Goal: Task Accomplishment & Management: Manage account settings

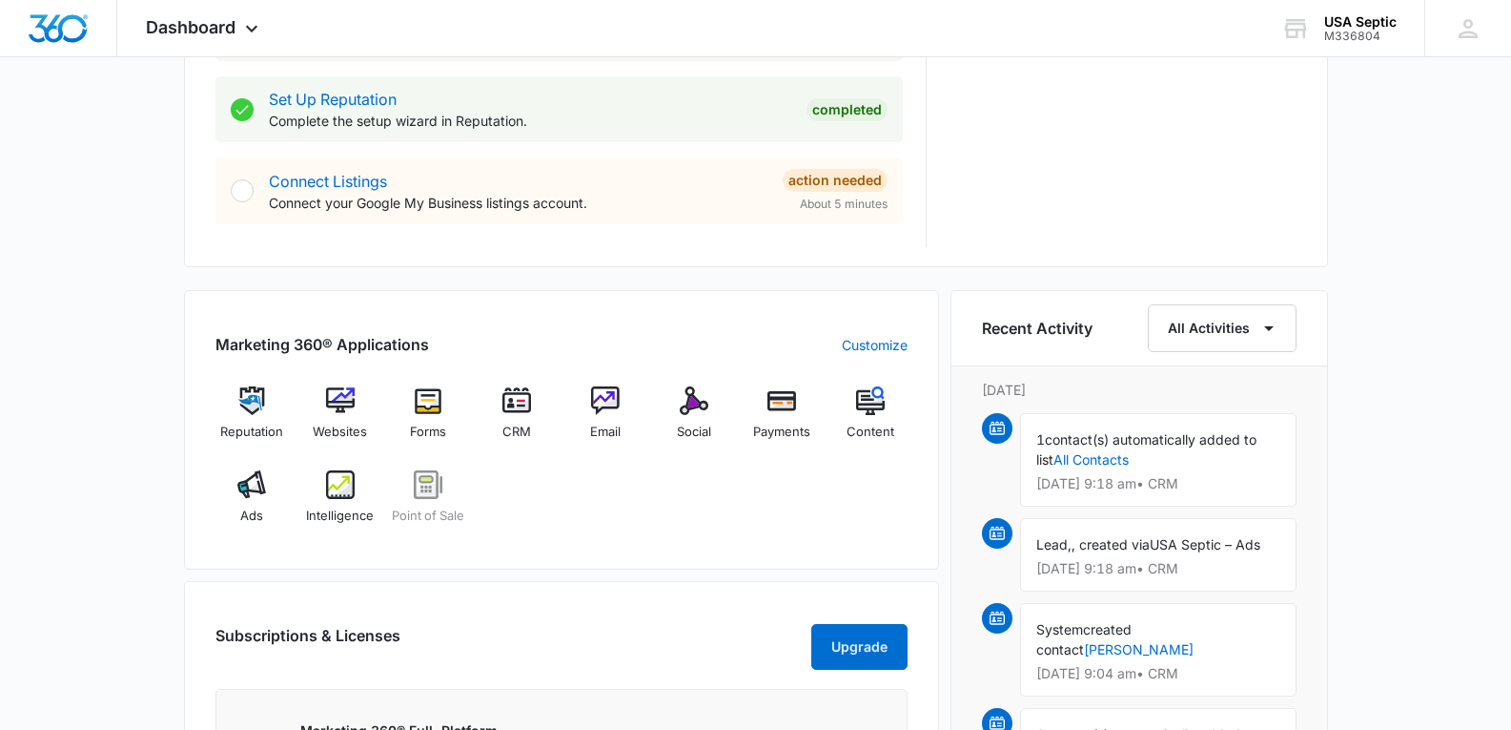
scroll to position [668, 0]
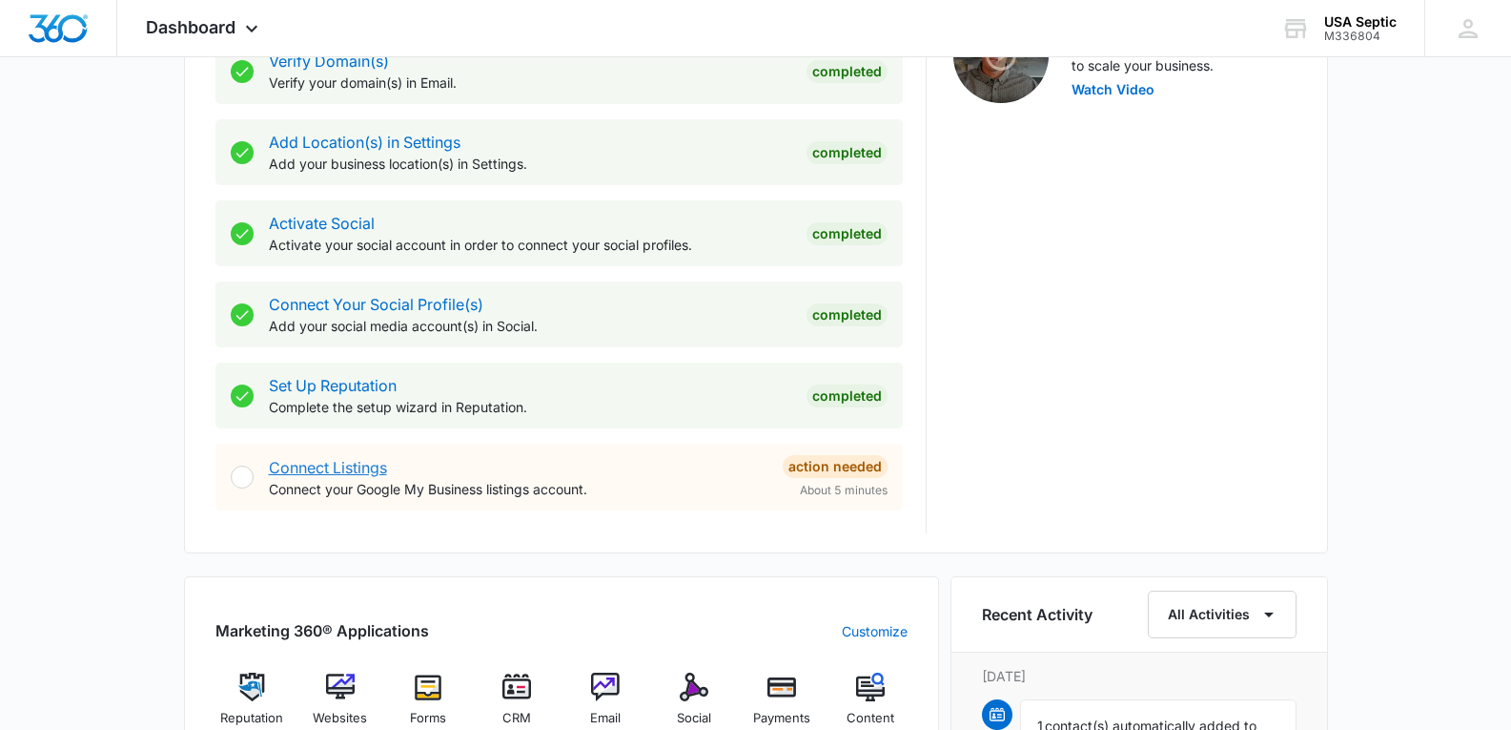
click at [284, 467] on link "Connect Listings" at bounding box center [328, 467] width 118 height 19
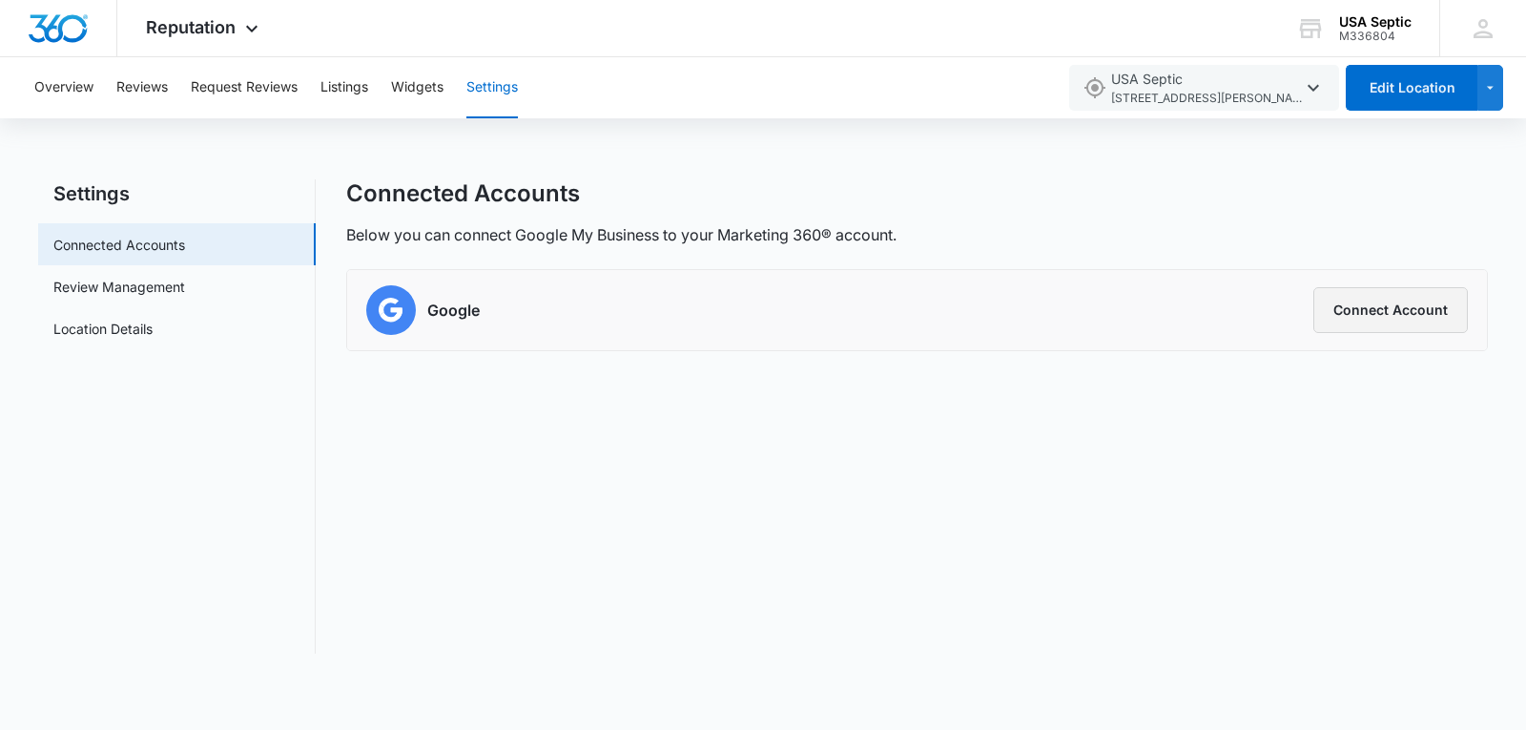
click at [1359, 315] on button "Connect Account" at bounding box center [1390, 310] width 154 height 46
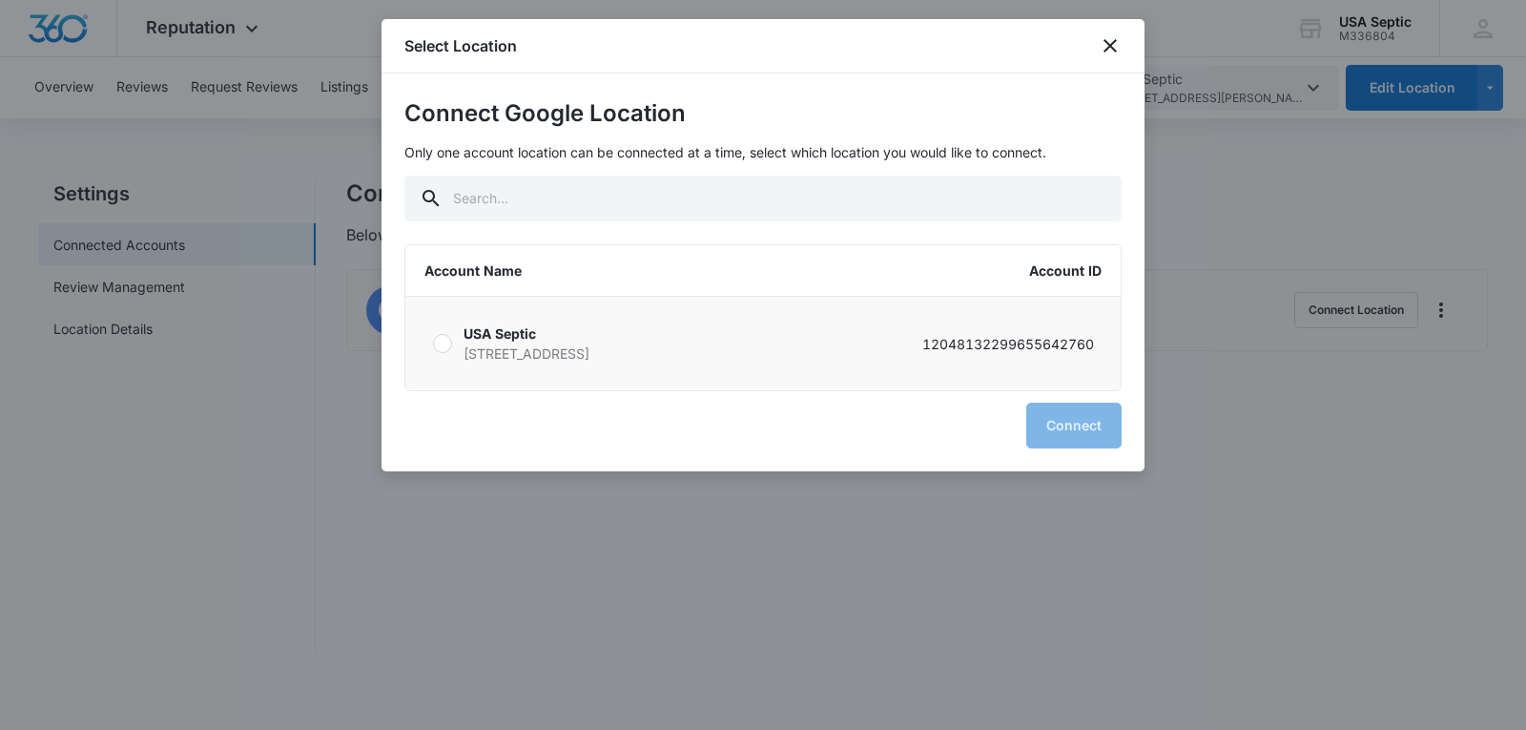
click at [437, 348] on div at bounding box center [442, 343] width 19 height 19
click at [433, 344] on input "USA Septic [STREET_ADDRESS] 12048132299655642760" at bounding box center [432, 343] width 1 height 1
radio input "true"
click at [1065, 417] on button "Connect" at bounding box center [1073, 425] width 95 height 46
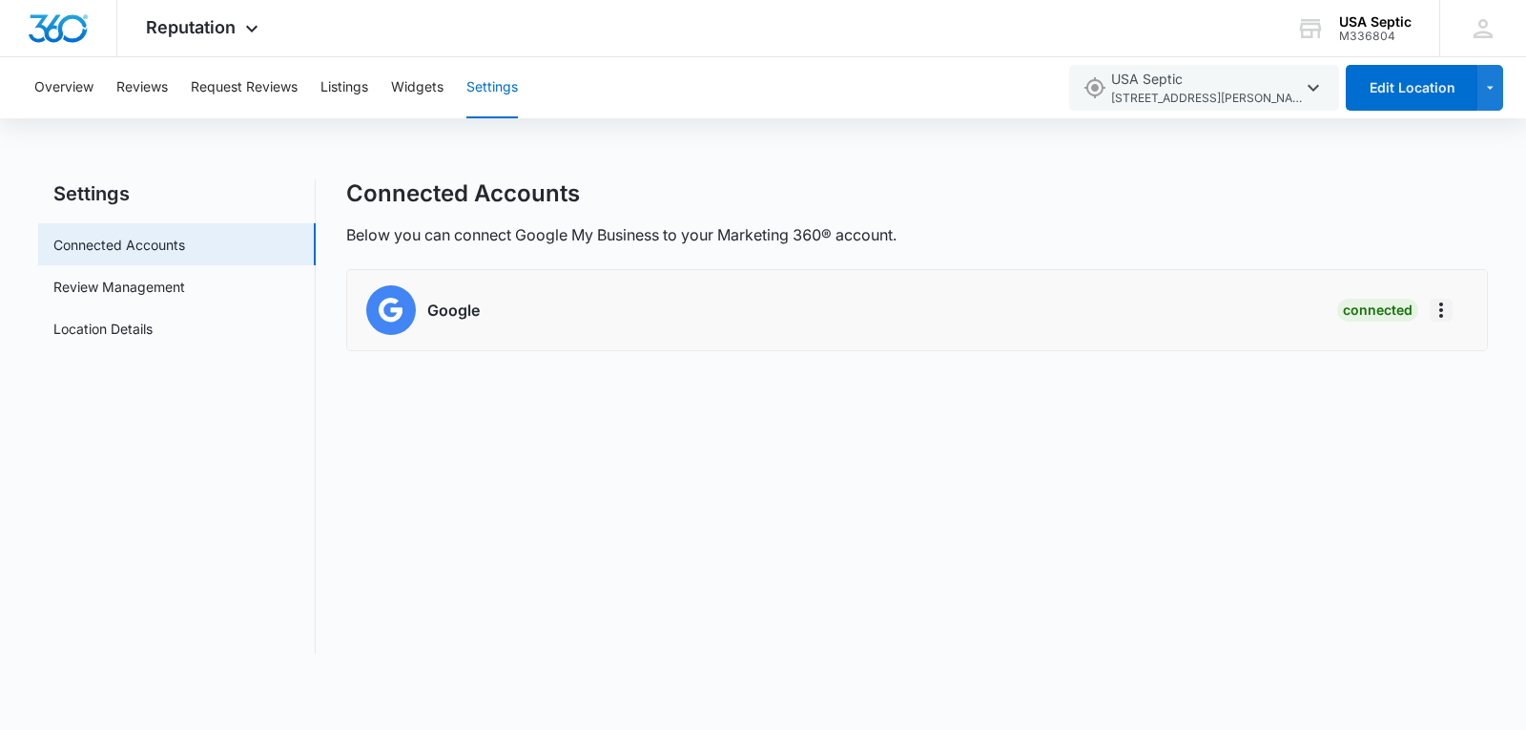
click at [1435, 308] on icon "Actions" at bounding box center [1440, 309] width 23 height 23
click at [475, 305] on h6 "Google" at bounding box center [453, 309] width 52 height 23
click at [159, 292] on link "Review Management" at bounding box center [119, 287] width 132 height 20
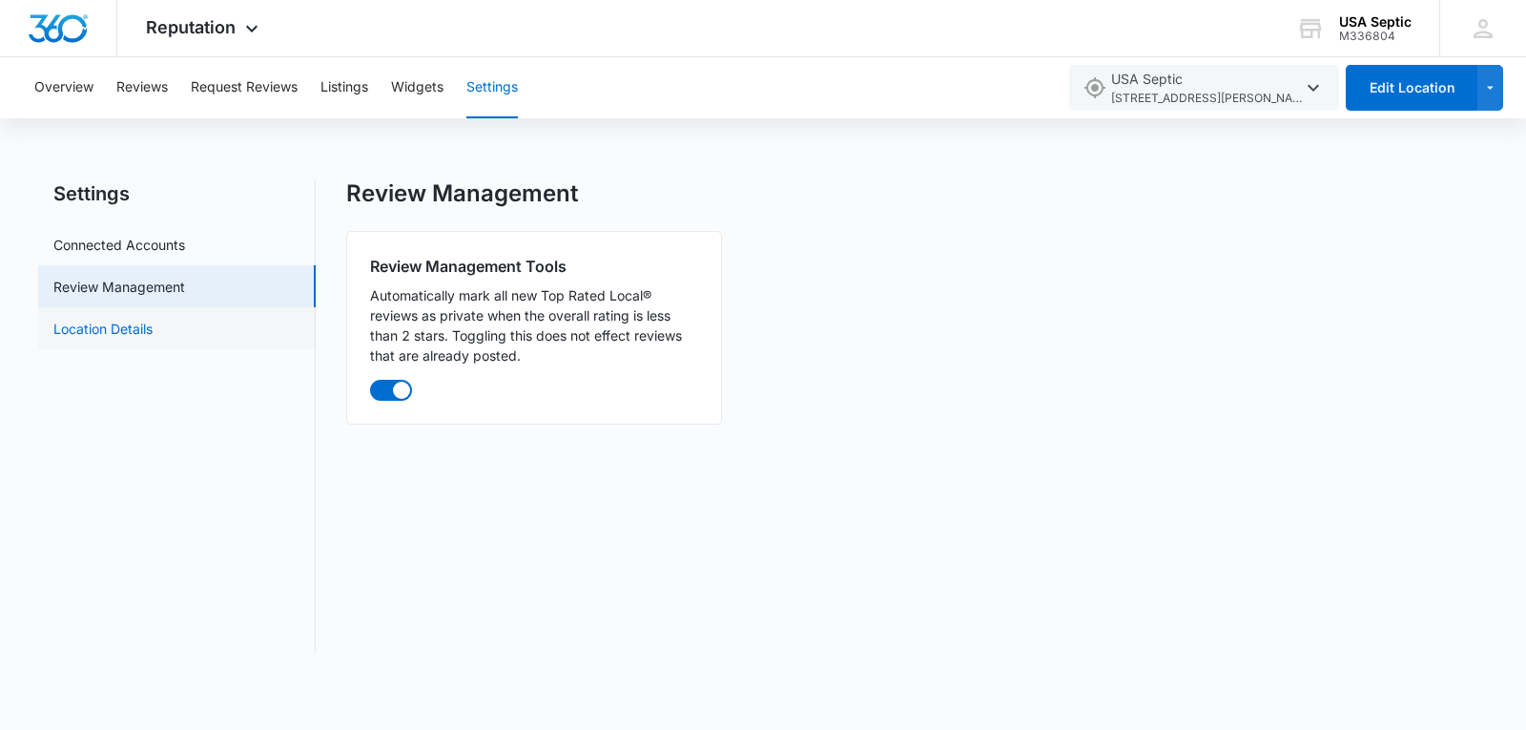
click at [148, 329] on link "Location Details" at bounding box center [102, 329] width 99 height 20
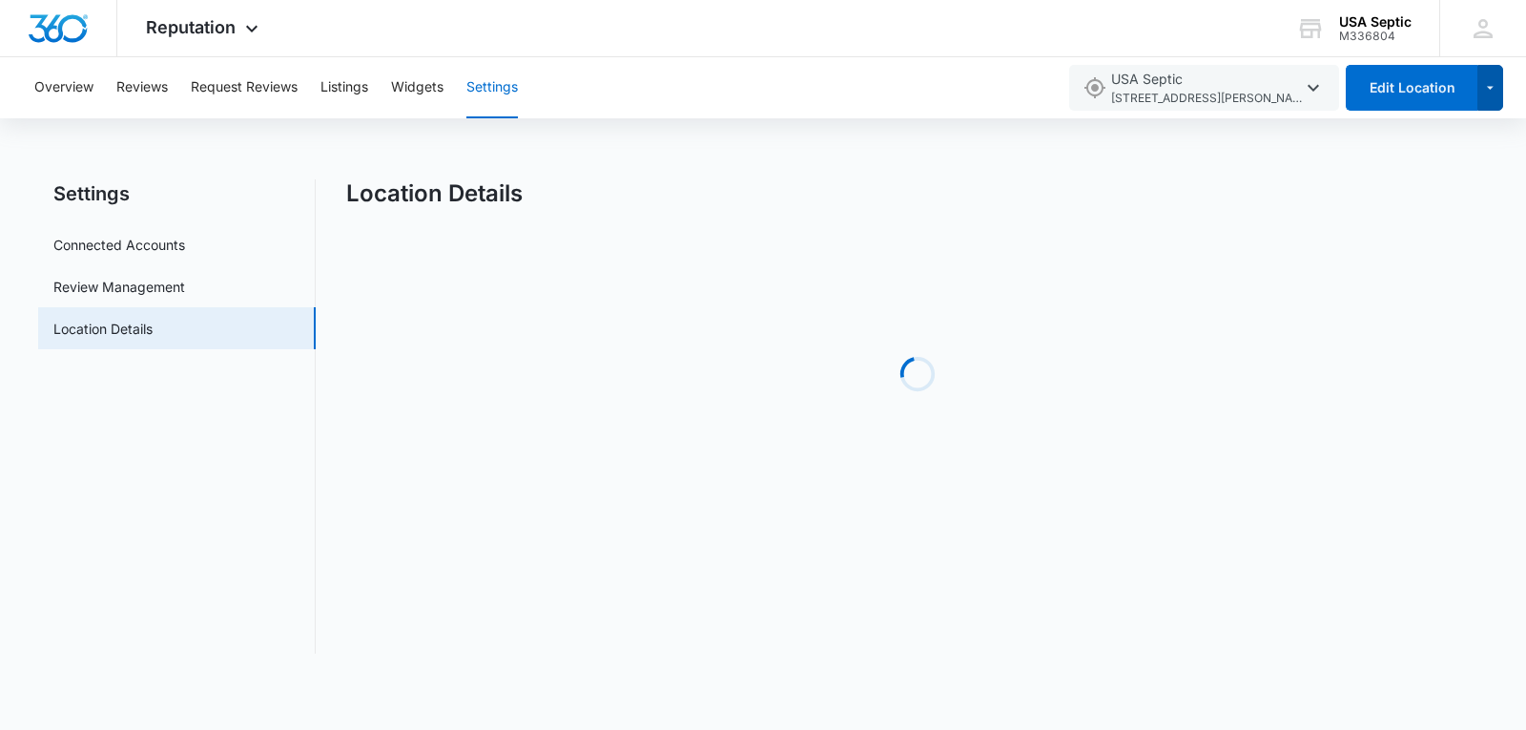
click at [1492, 87] on icon "button" at bounding box center [1490, 87] width 16 height 23
click at [1435, 148] on div "Add Location" at bounding box center [1414, 148] width 84 height 13
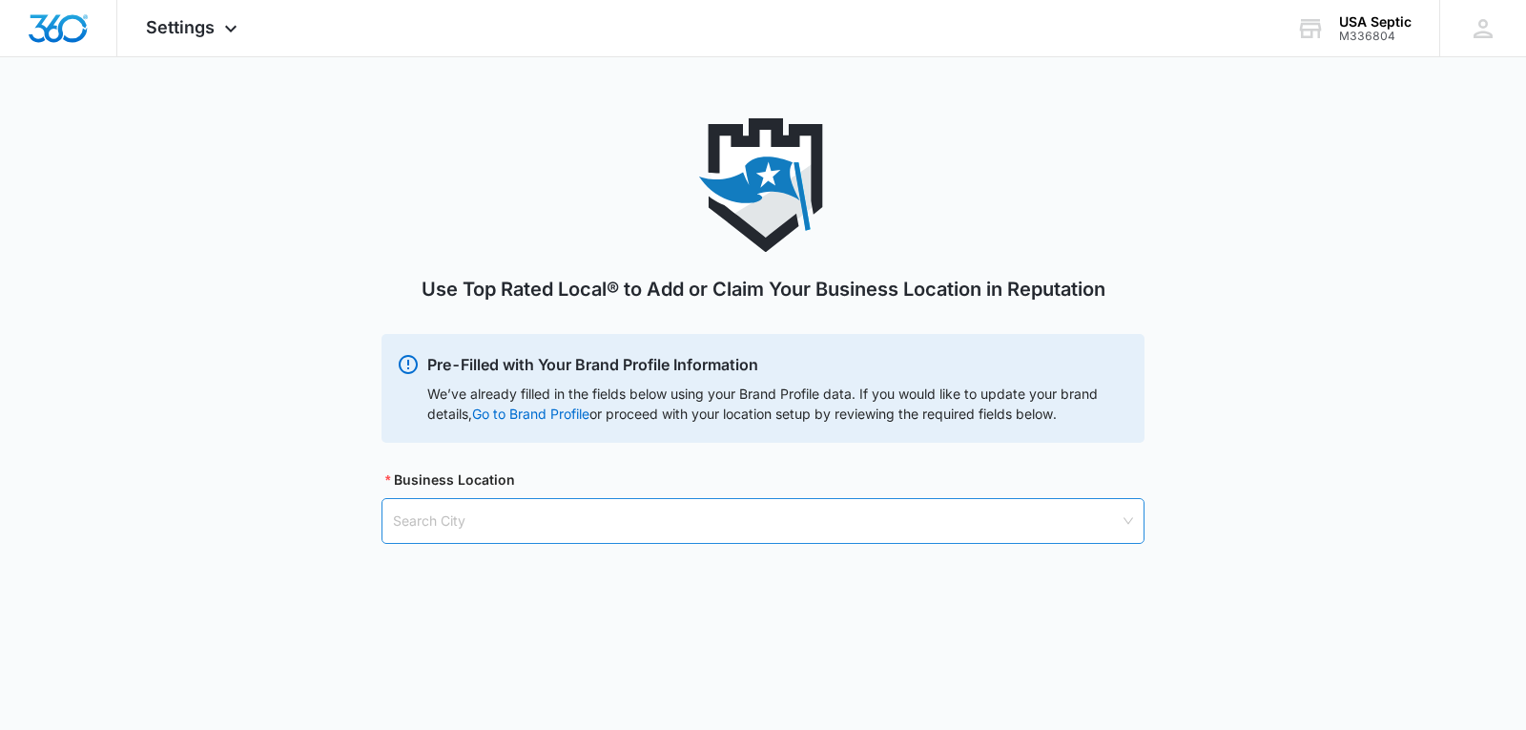
click at [701, 509] on input "search" at bounding box center [756, 521] width 727 height 44
